Goal: Task Accomplishment & Management: Use online tool/utility

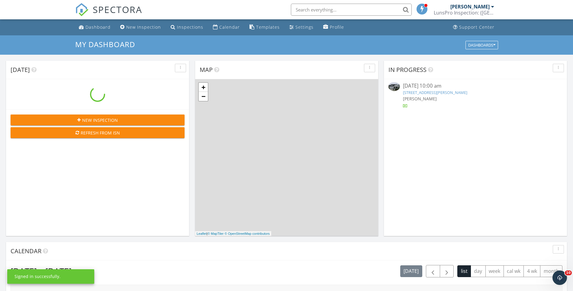
scroll to position [559, 583]
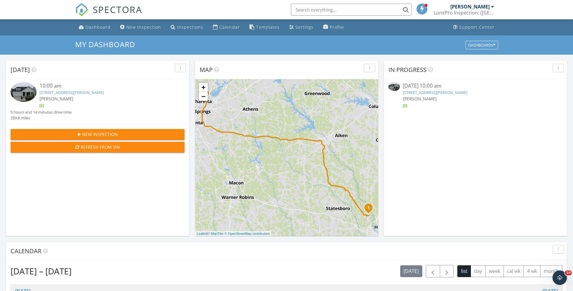
click at [138, 101] on div "[PERSON_NAME]" at bounding box center [105, 99] width 131 height 6
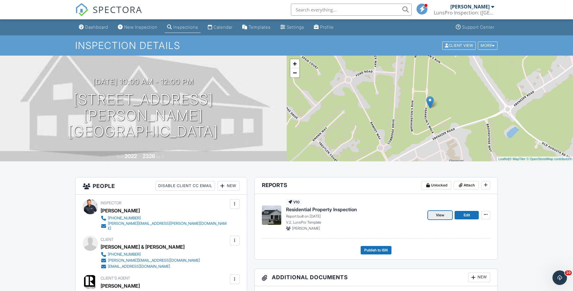
click at [441, 216] on span "View" at bounding box center [440, 215] width 8 height 6
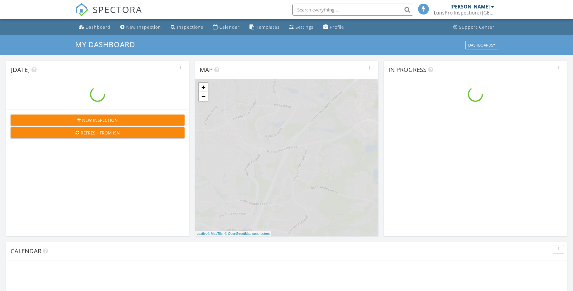
scroll to position [559, 583]
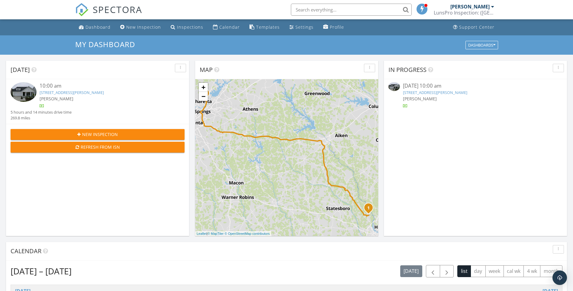
click at [134, 93] on div "112 Franklins Walk, Rincon, GA 31326" at bounding box center [105, 93] width 131 height 6
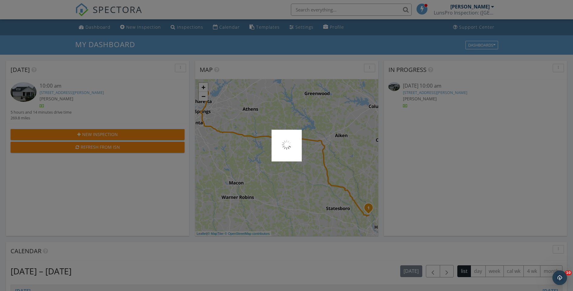
scroll to position [0, 0]
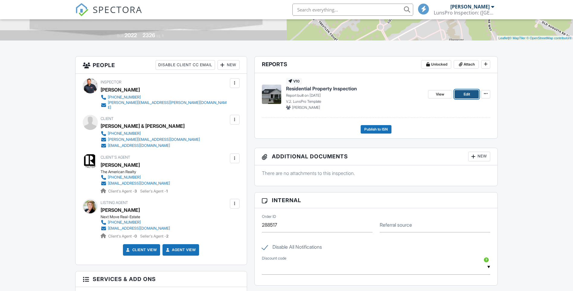
click at [465, 93] on span "Edit" at bounding box center [467, 94] width 6 height 6
